Goal: Transaction & Acquisition: Purchase product/service

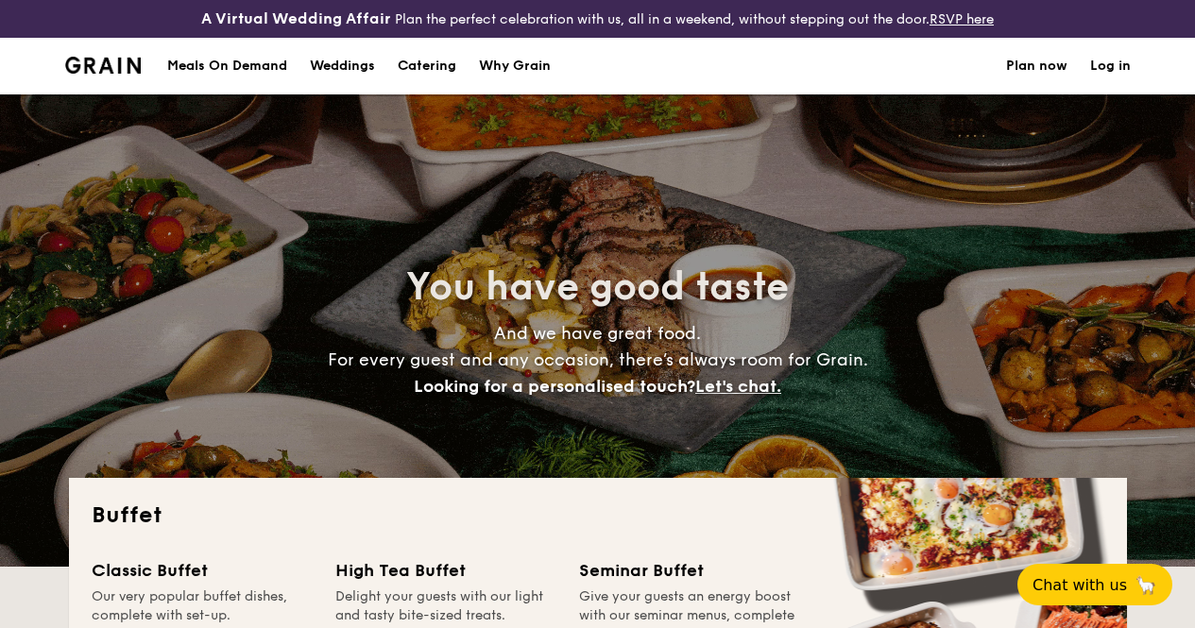
select select
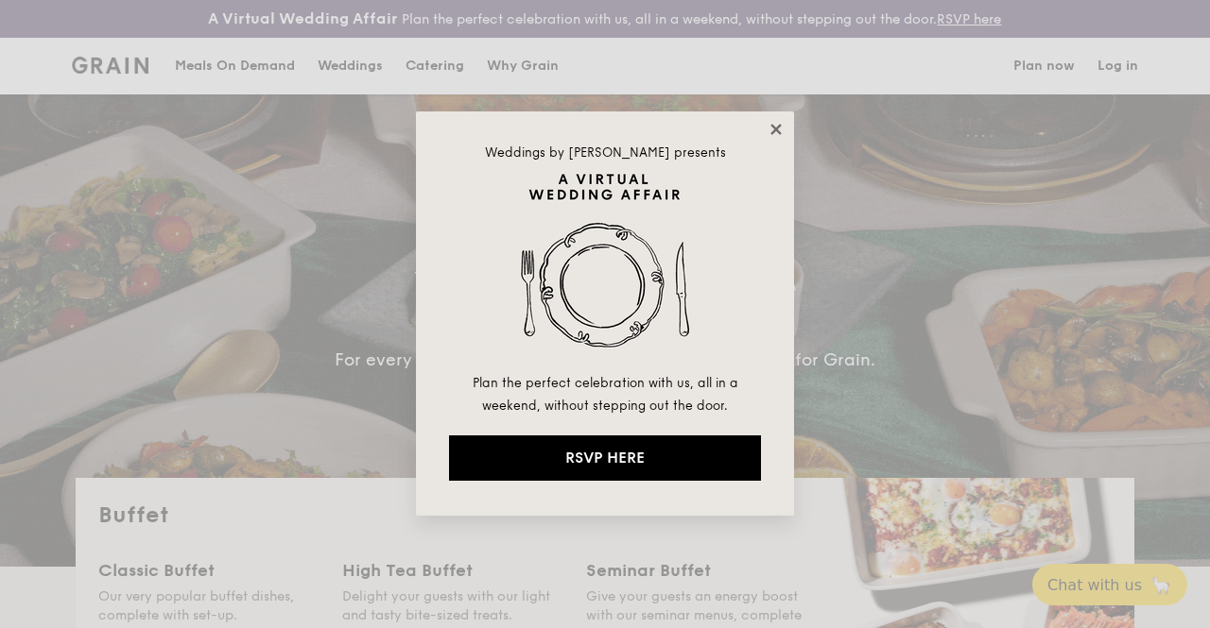
click at [779, 130] on icon at bounding box center [775, 129] width 10 height 10
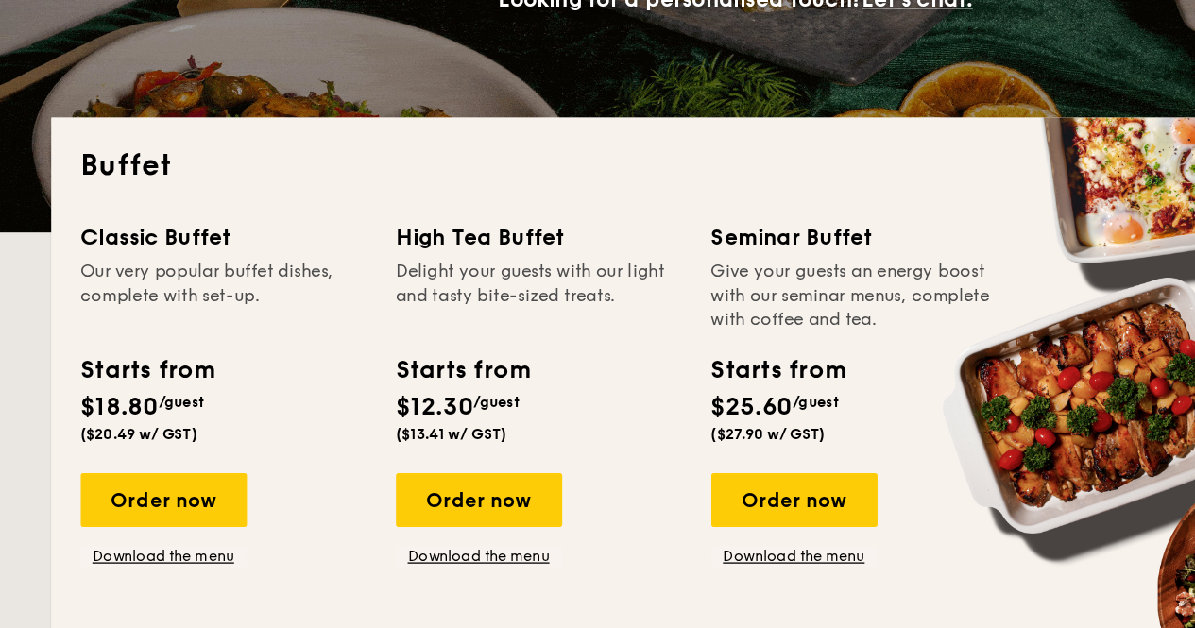
scroll to position [282, 0]
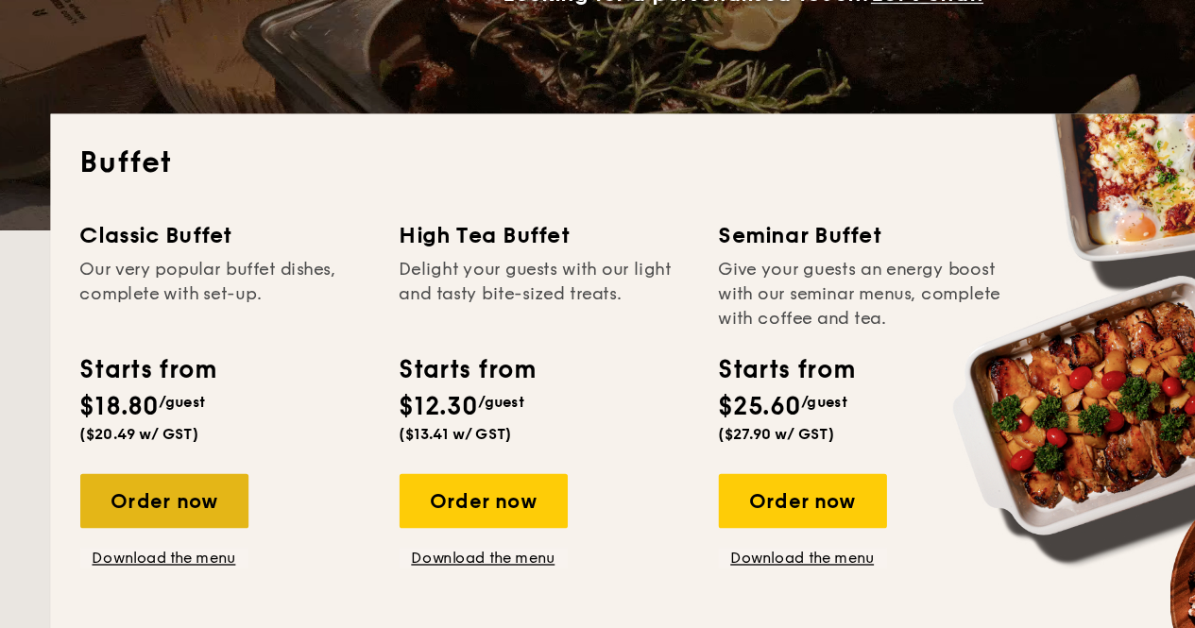
click at [195, 513] on div "Order now" at bounding box center [156, 493] width 129 height 42
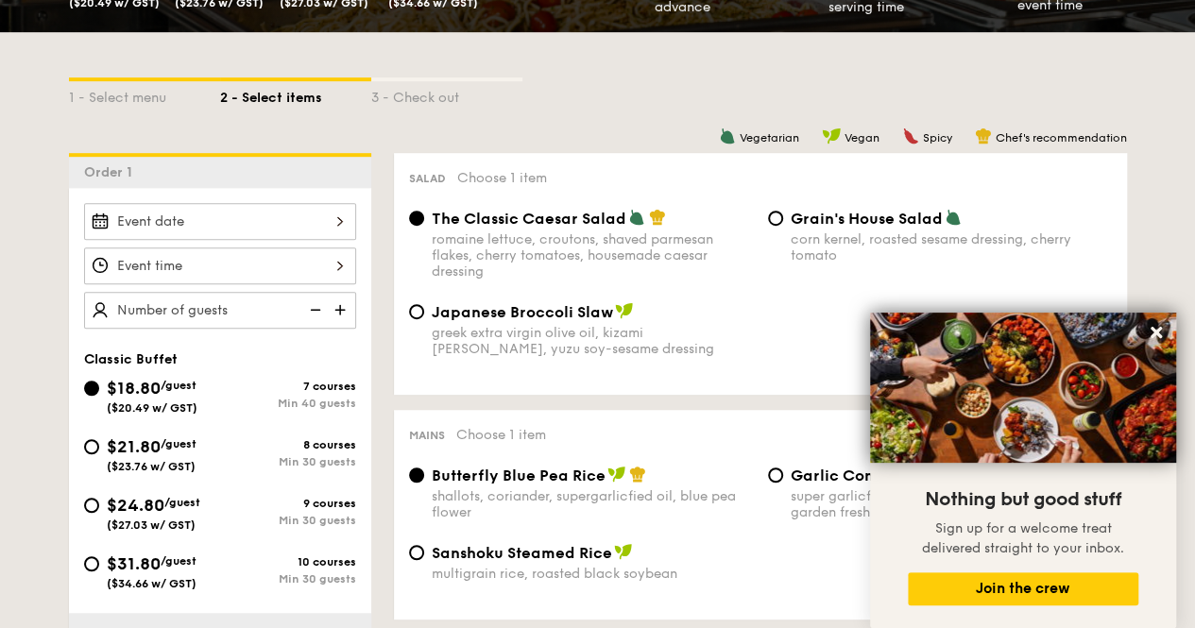
scroll to position [441, 0]
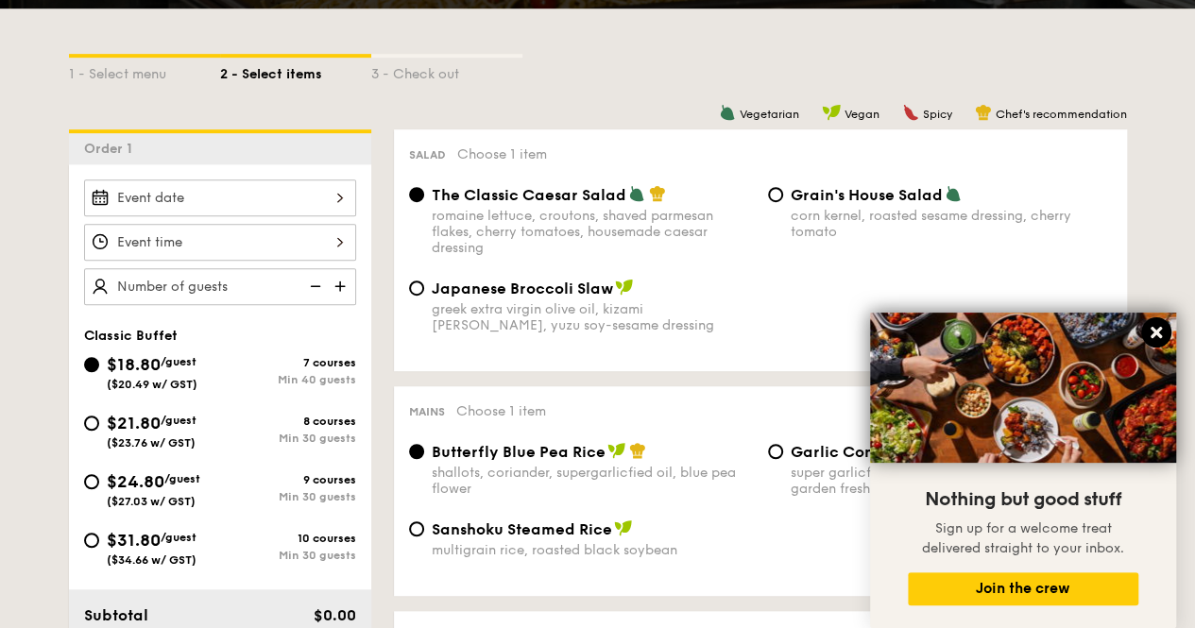
click at [1155, 330] on icon at bounding box center [1156, 332] width 17 height 17
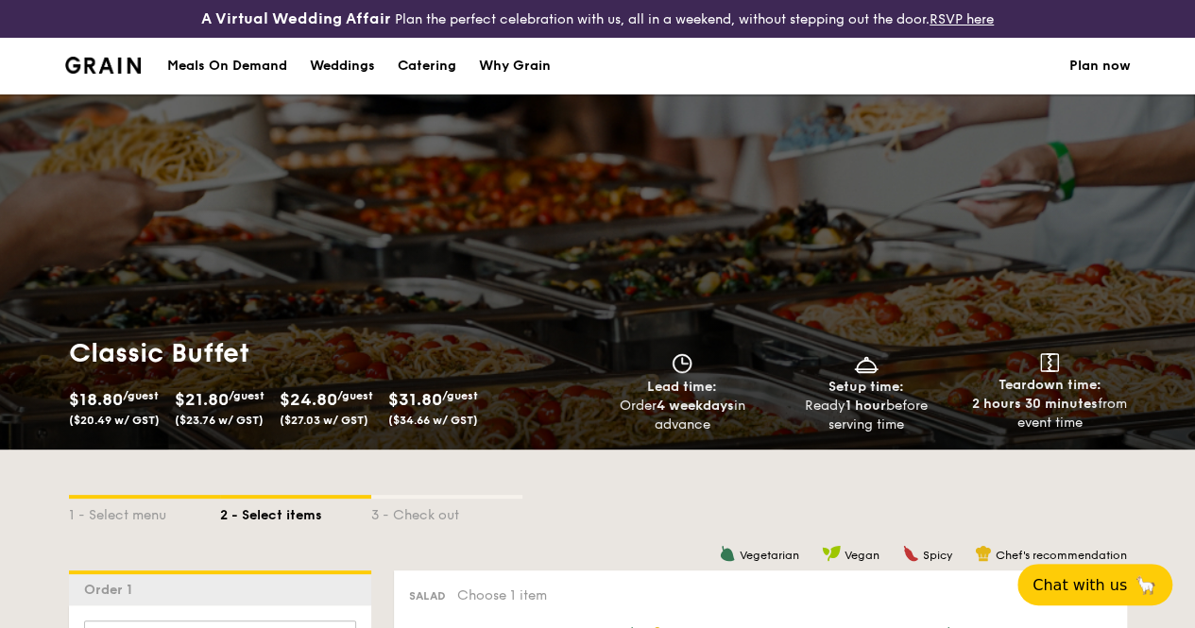
scroll to position [383, 0]
